Goal: Find specific page/section: Find specific page/section

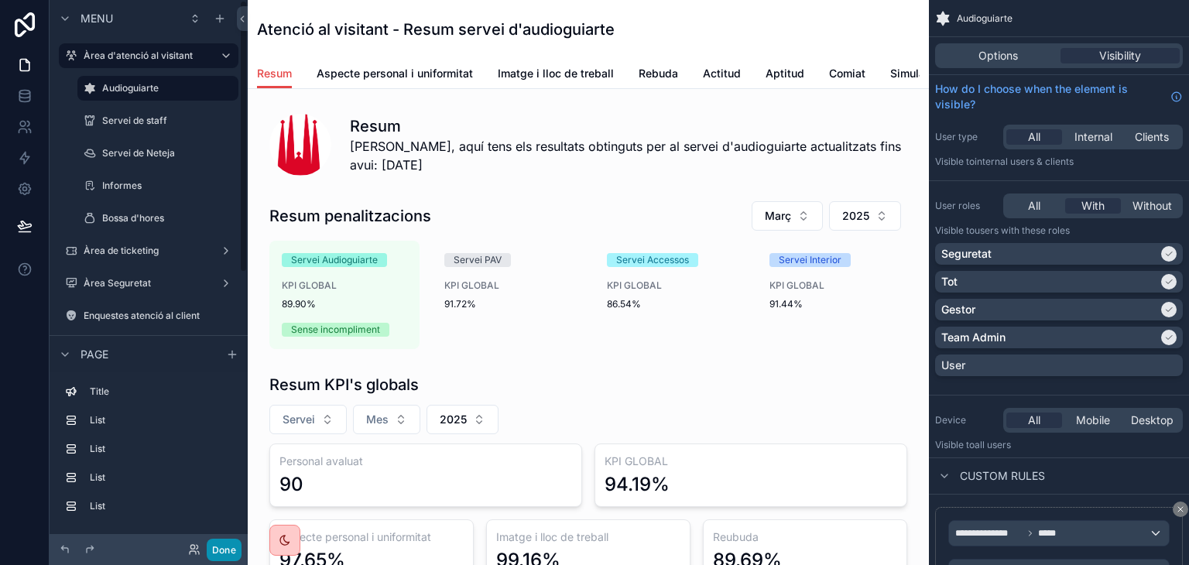
click at [225, 548] on button "Done" at bounding box center [224, 550] width 35 height 22
click at [139, 279] on label "Àrea Seguretat" at bounding box center [146, 283] width 124 height 12
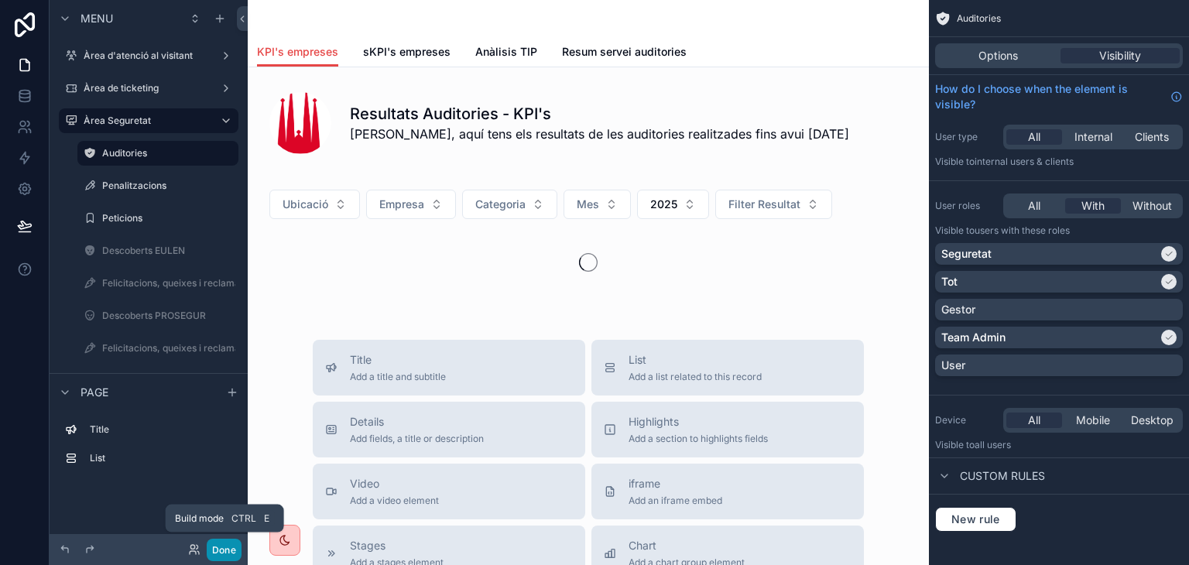
click at [229, 551] on button "Done" at bounding box center [224, 550] width 35 height 22
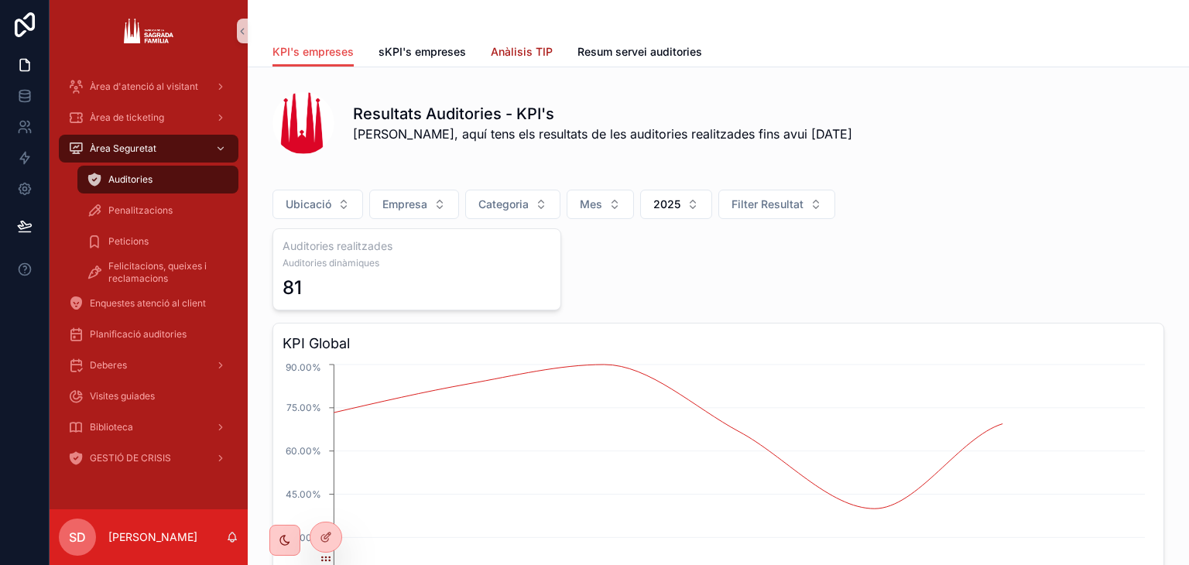
click at [514, 46] on span "Anàlisis TIP" at bounding box center [522, 51] width 62 height 15
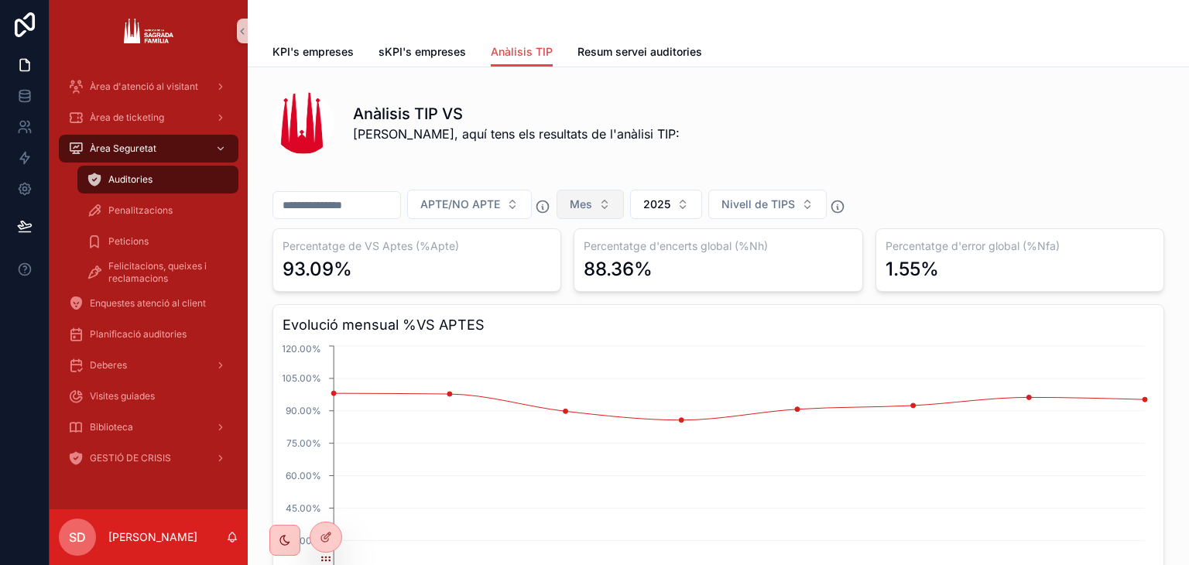
click at [624, 199] on button "Mes" at bounding box center [589, 204] width 67 height 29
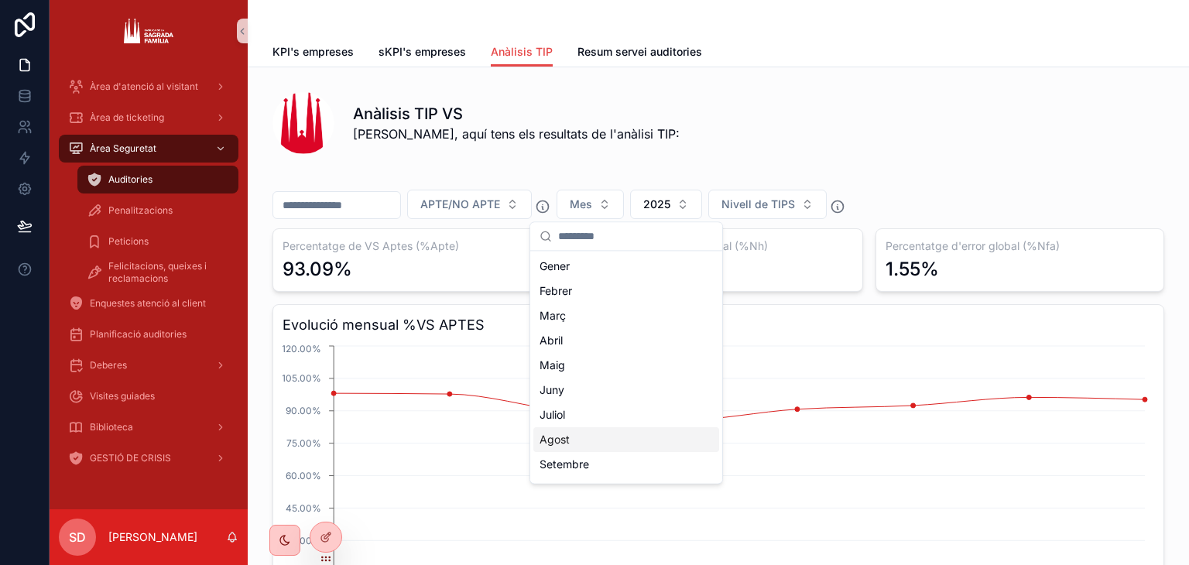
click at [641, 432] on div "Agost" at bounding box center [626, 439] width 186 height 25
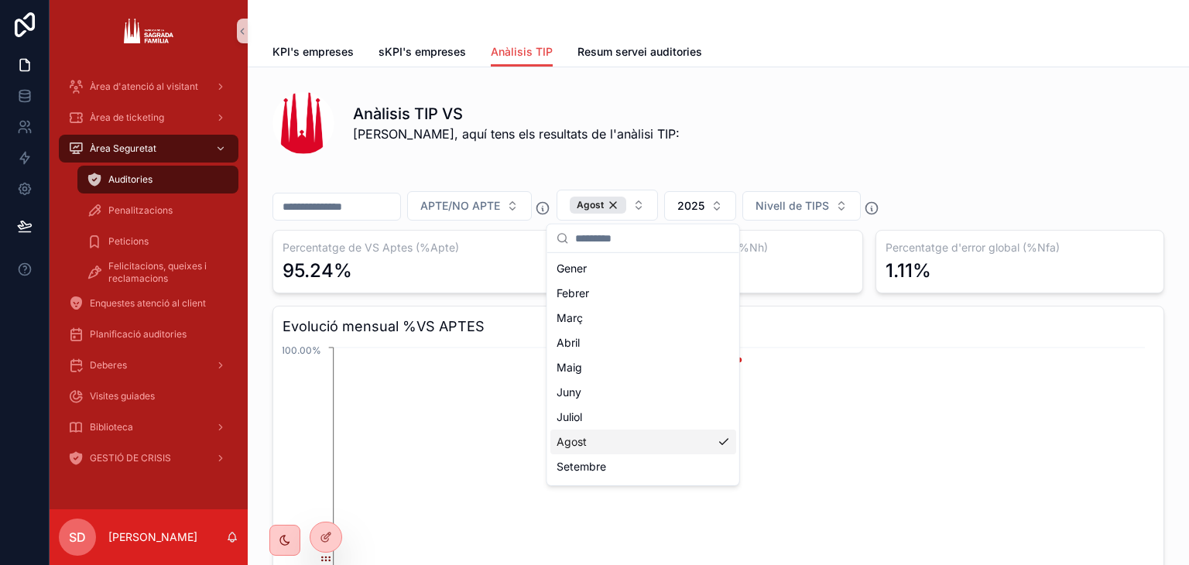
click at [1055, 105] on div "Anàlisis TIP VS [PERSON_NAME], aquí tens els resultats de l'anàlisi TIP:" at bounding box center [758, 123] width 811 height 40
